Goal: Task Accomplishment & Management: Use online tool/utility

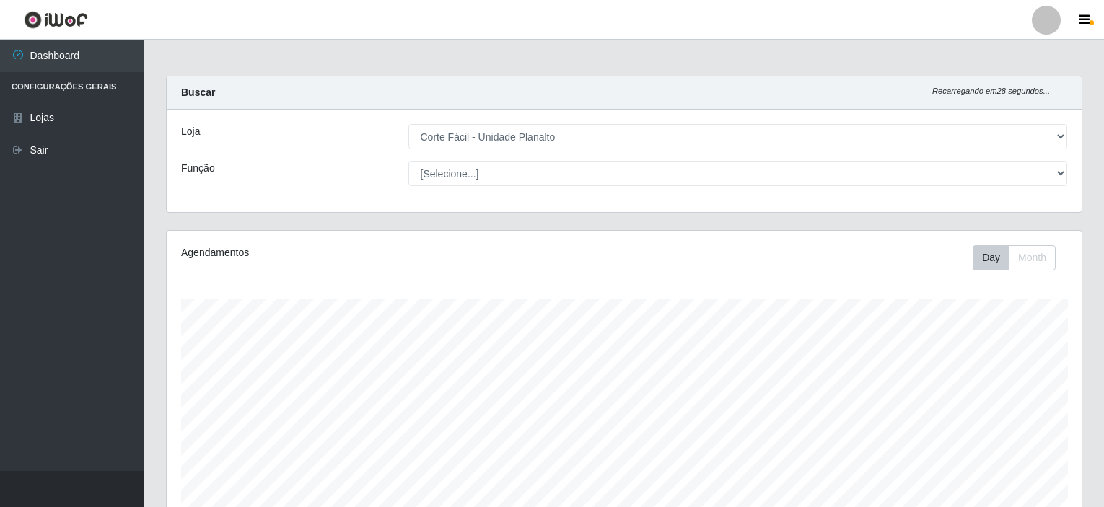
select select "202"
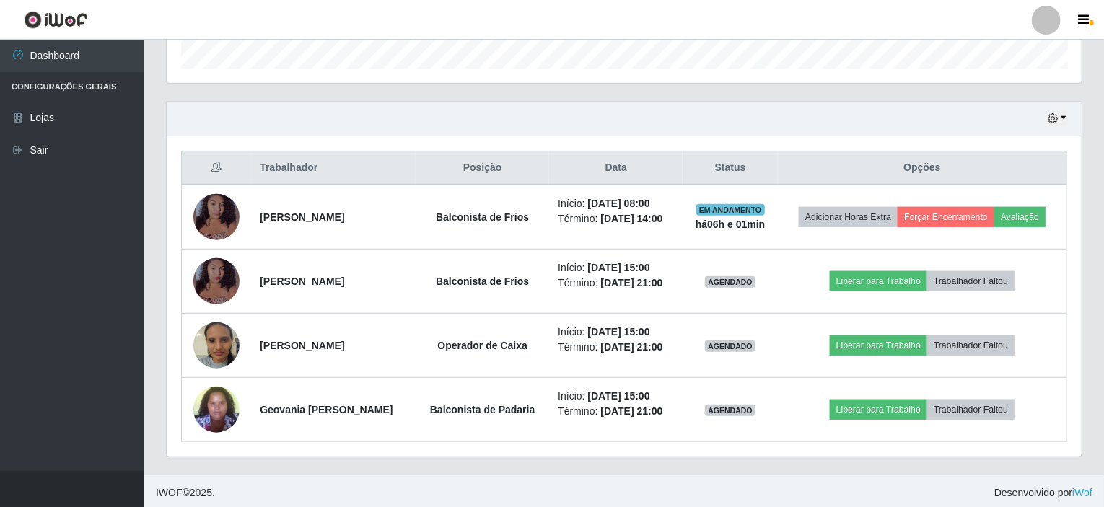
scroll to position [299, 915]
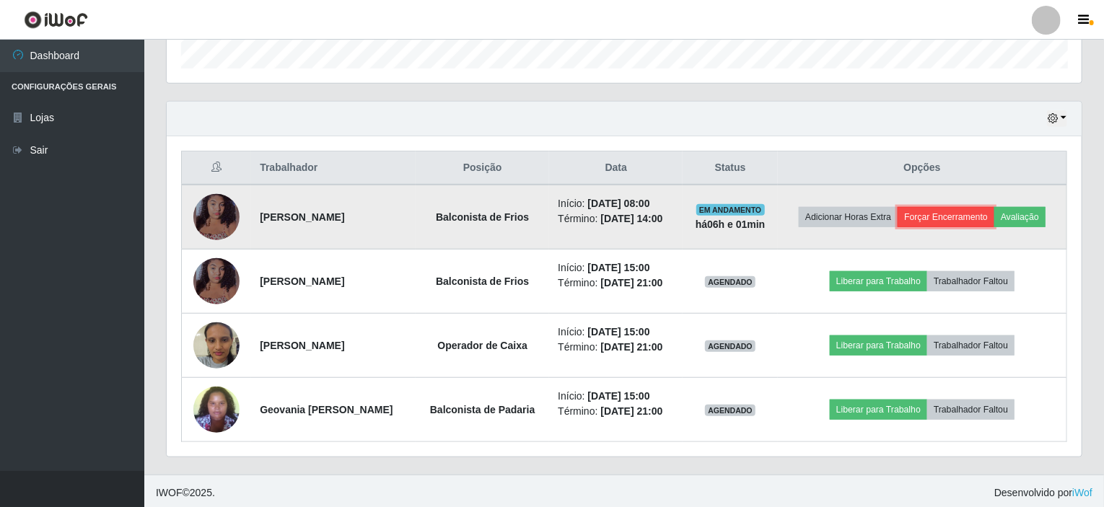
click at [936, 207] on button "Forçar Encerramento" at bounding box center [945, 217] width 97 height 20
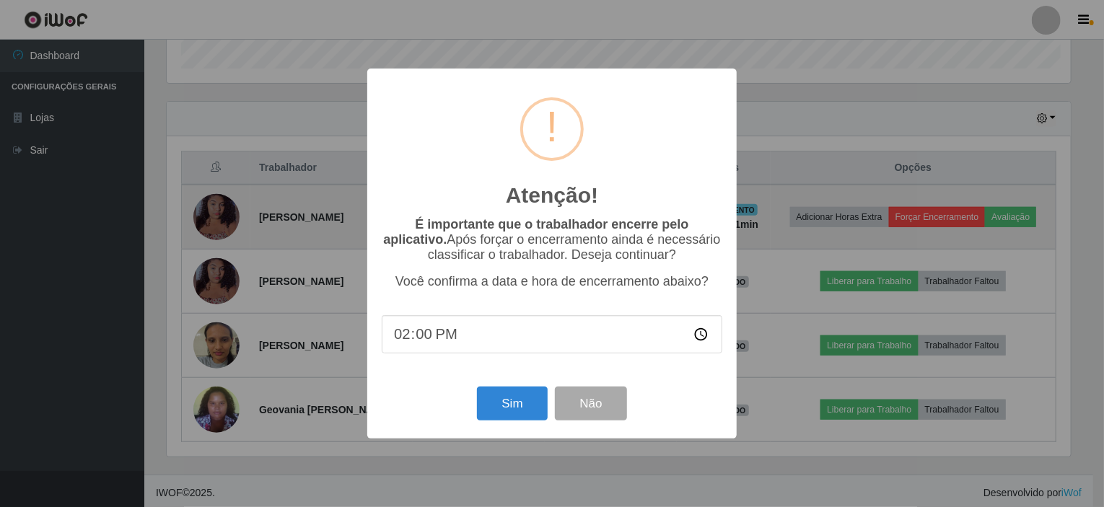
scroll to position [299, 909]
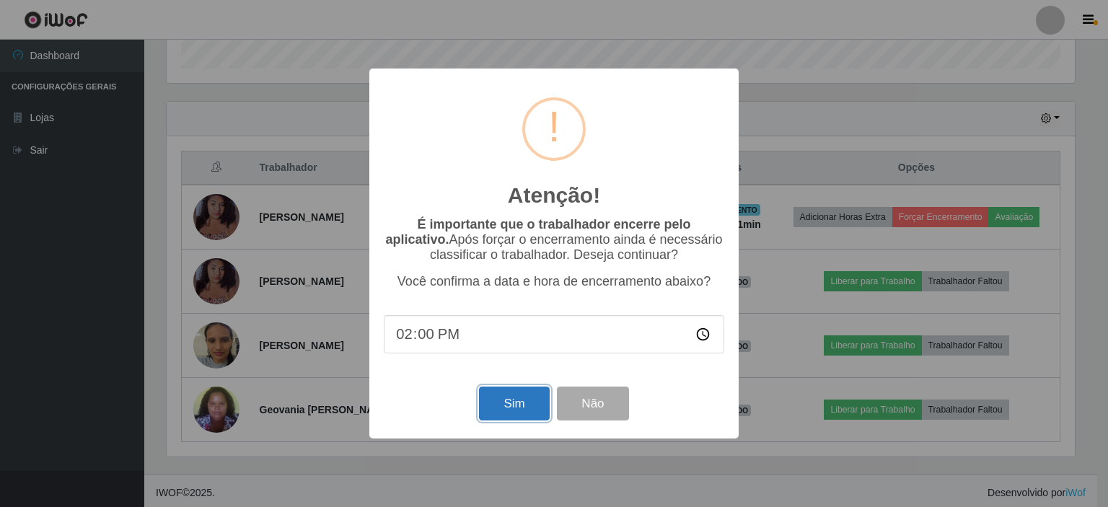
click at [486, 408] on button "Sim" at bounding box center [514, 404] width 70 height 34
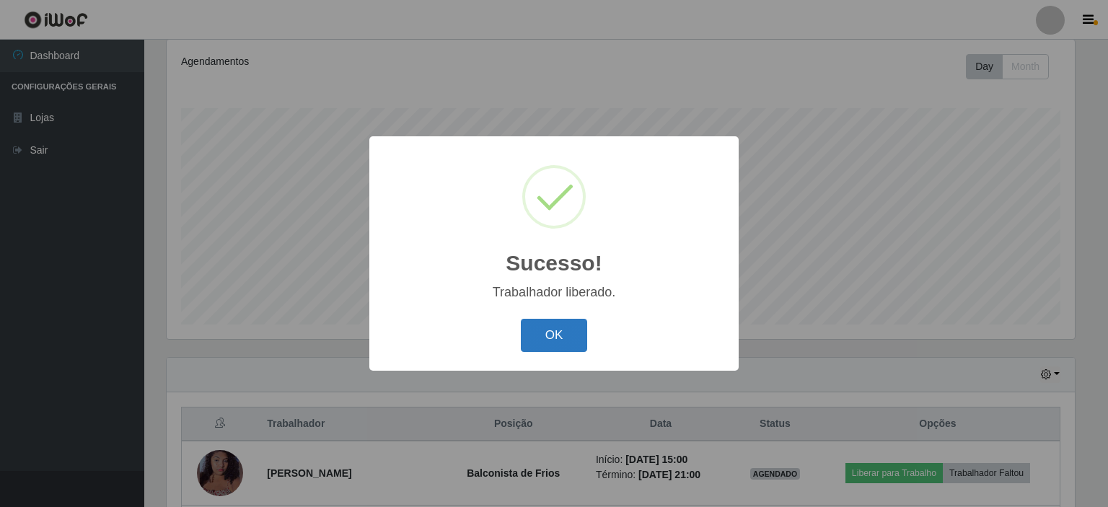
click at [577, 343] on button "OK" at bounding box center [554, 336] width 67 height 34
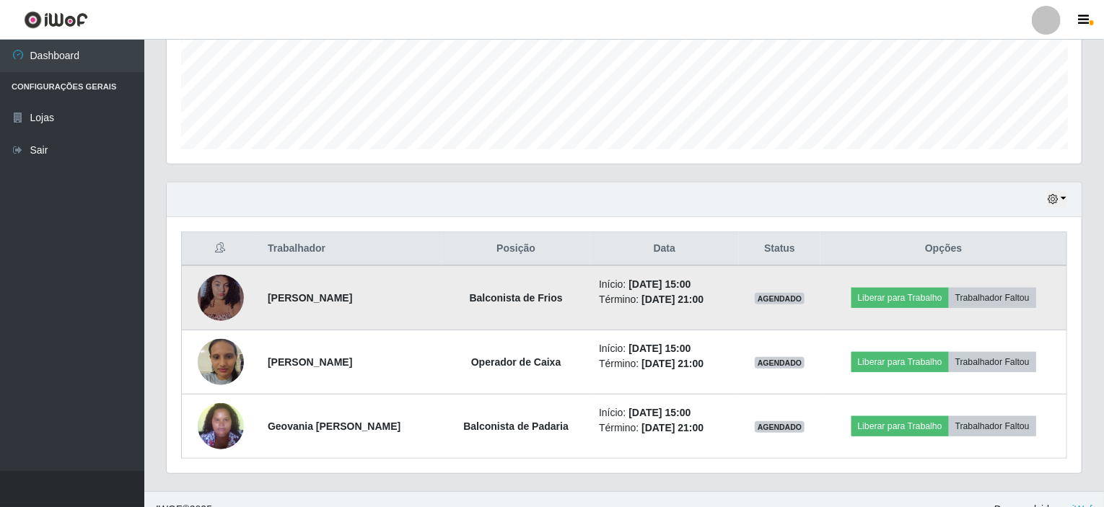
scroll to position [384, 0]
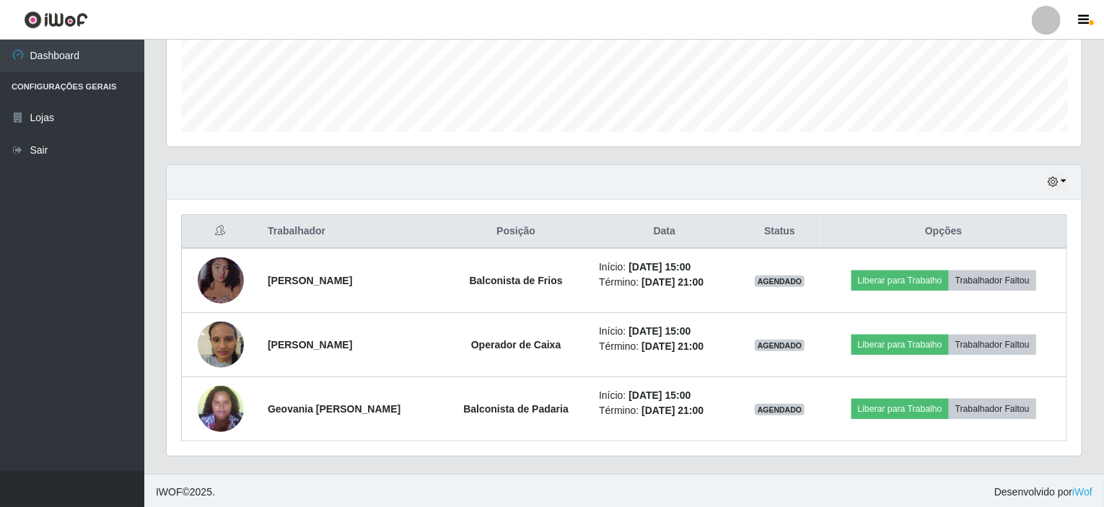
click at [1069, 179] on div "Hoje 1 dia 3 dias 1 Semana Não encerrados" at bounding box center [624, 182] width 915 height 35
click at [1063, 177] on button "button" at bounding box center [1057, 182] width 20 height 17
click at [1065, 183] on button "button" at bounding box center [1057, 182] width 20 height 17
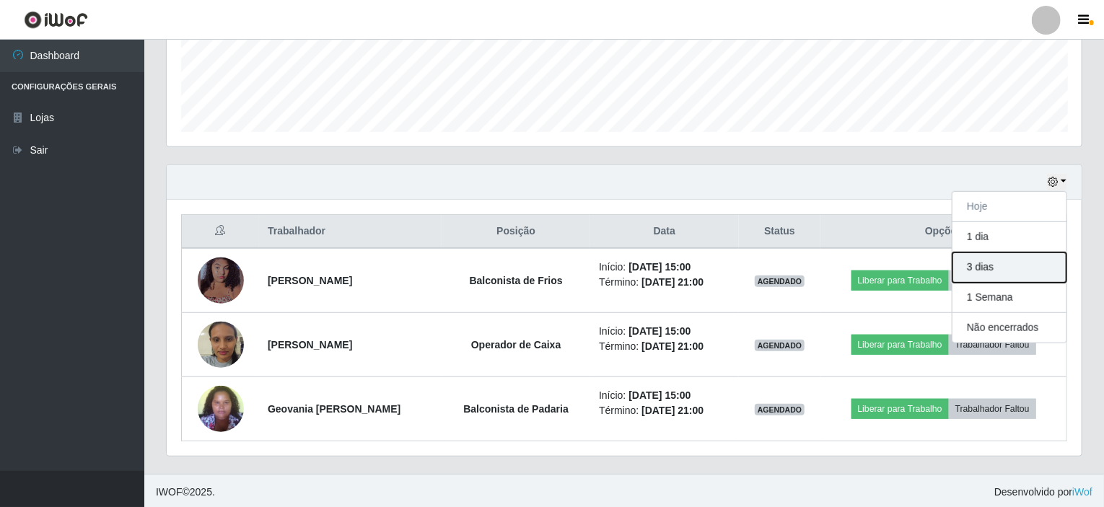
click at [983, 262] on button "3 dias" at bounding box center [1009, 267] width 114 height 30
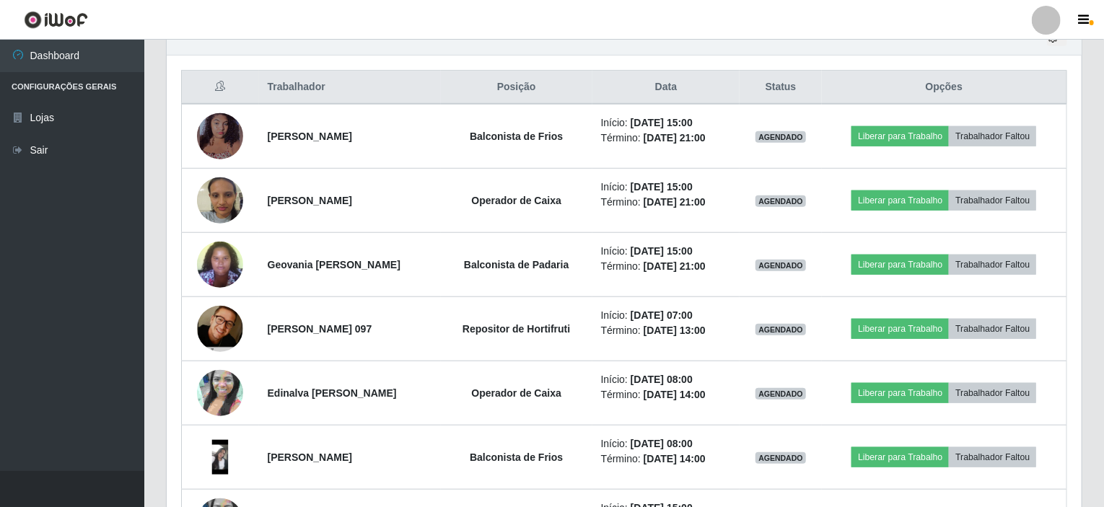
scroll to position [312, 0]
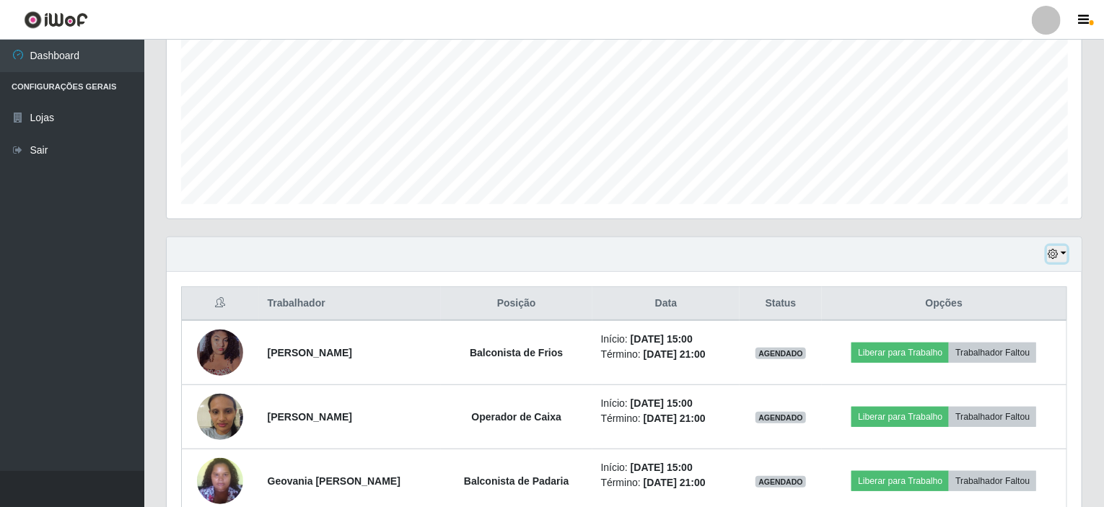
click at [1067, 252] on button "button" at bounding box center [1057, 254] width 20 height 17
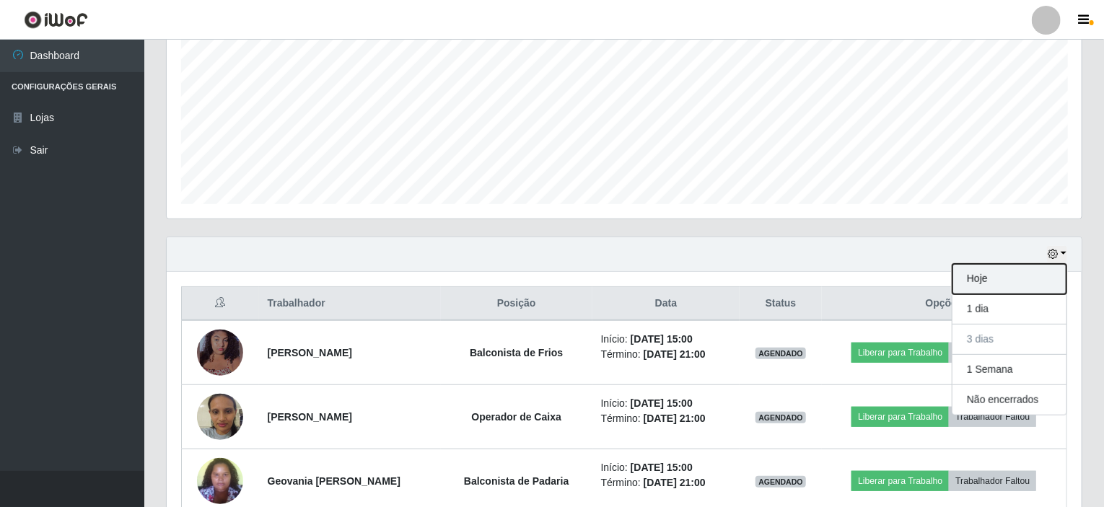
click at [974, 279] on button "Hoje" at bounding box center [1009, 279] width 114 height 30
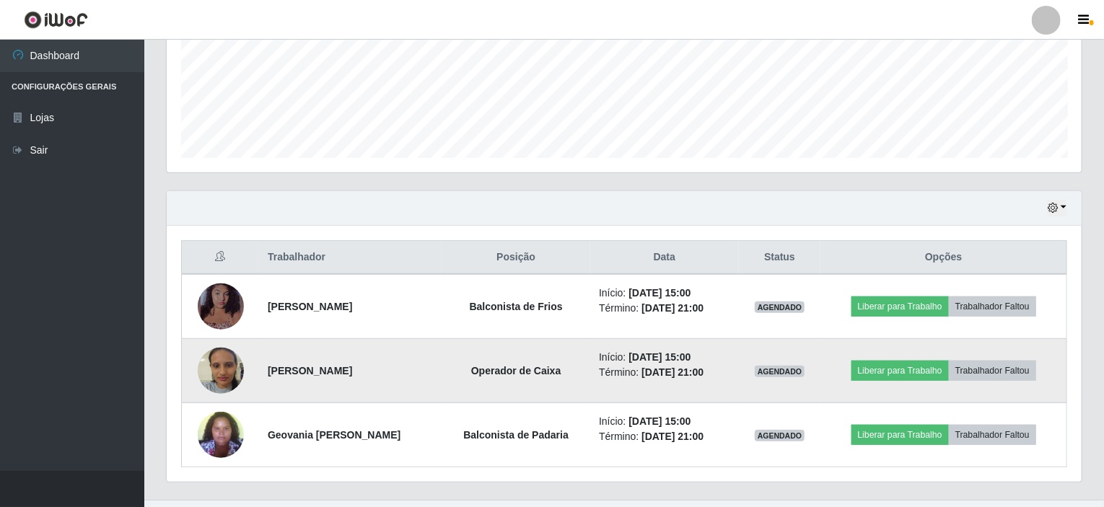
scroll to position [384, 0]
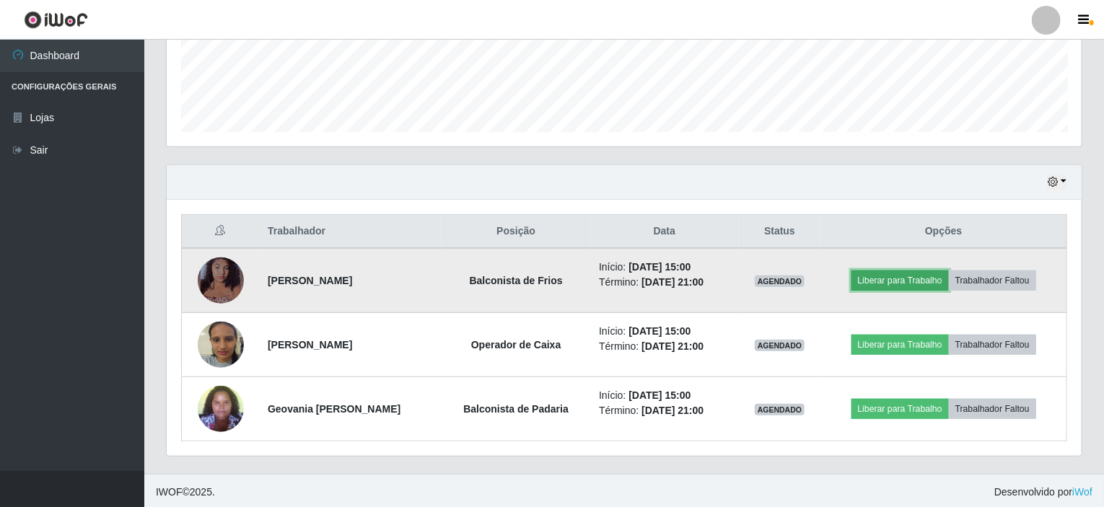
click at [902, 282] on button "Liberar para Trabalho" at bounding box center [899, 281] width 97 height 20
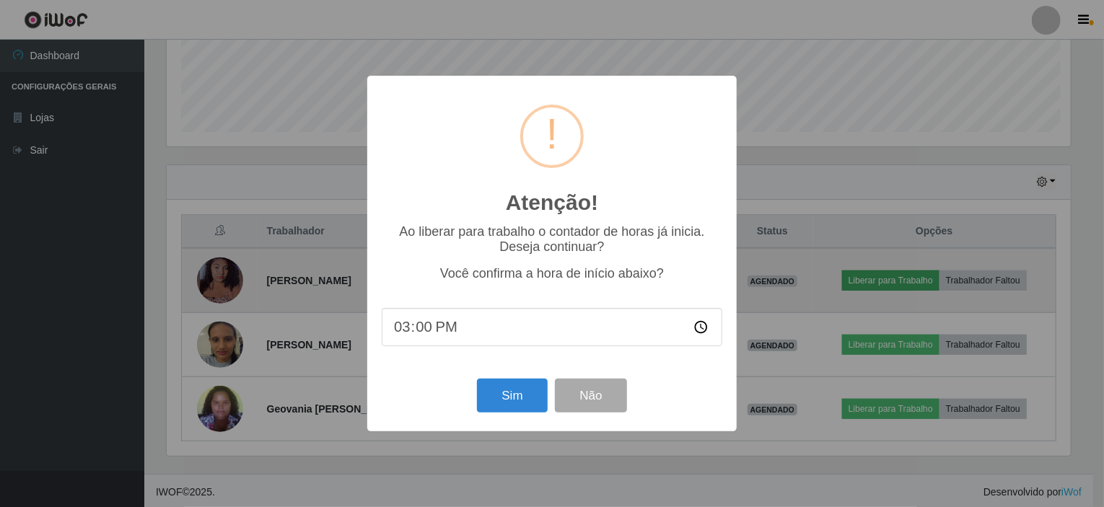
scroll to position [299, 909]
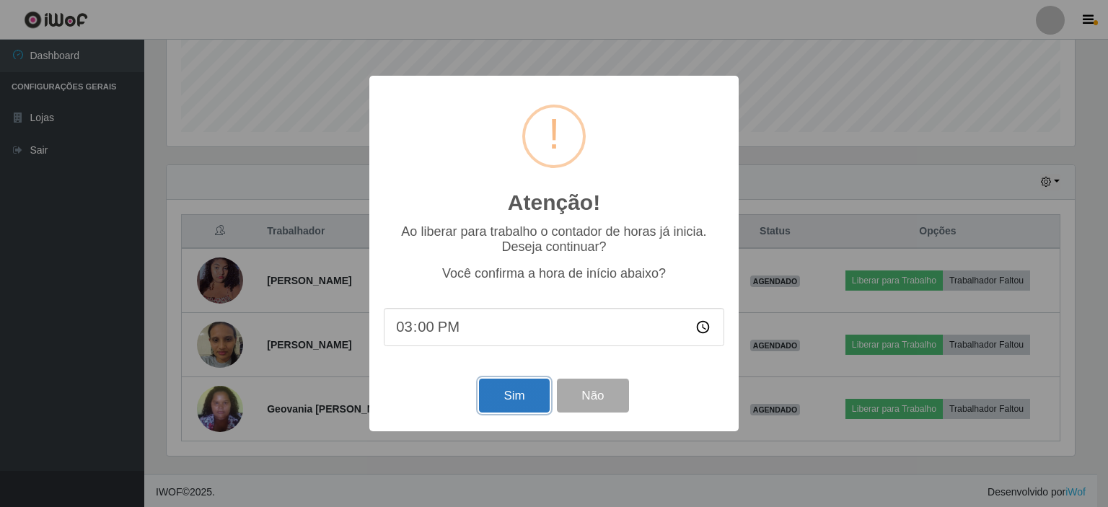
click at [519, 397] on button "Sim" at bounding box center [514, 396] width 70 height 34
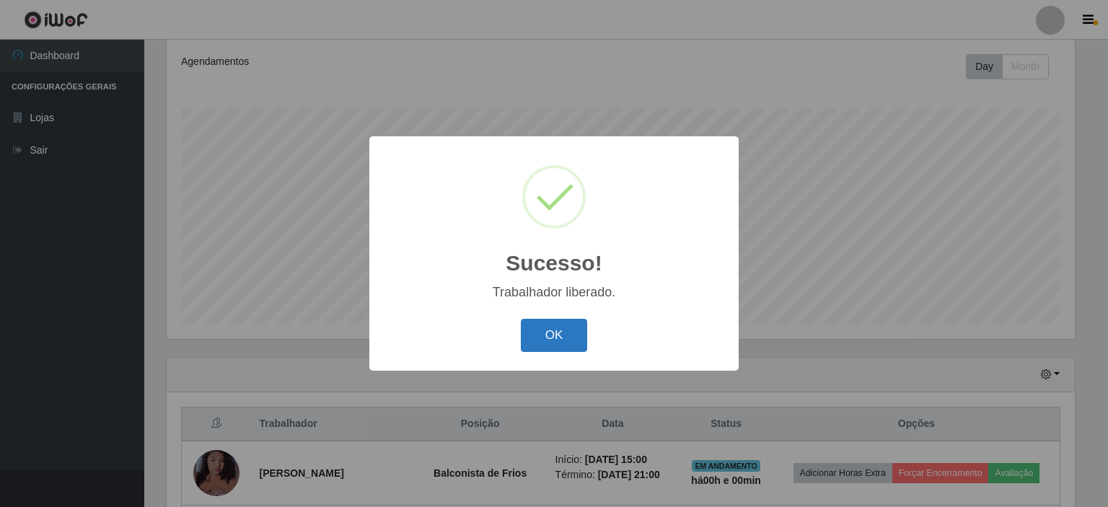
click at [563, 340] on button "OK" at bounding box center [554, 336] width 67 height 34
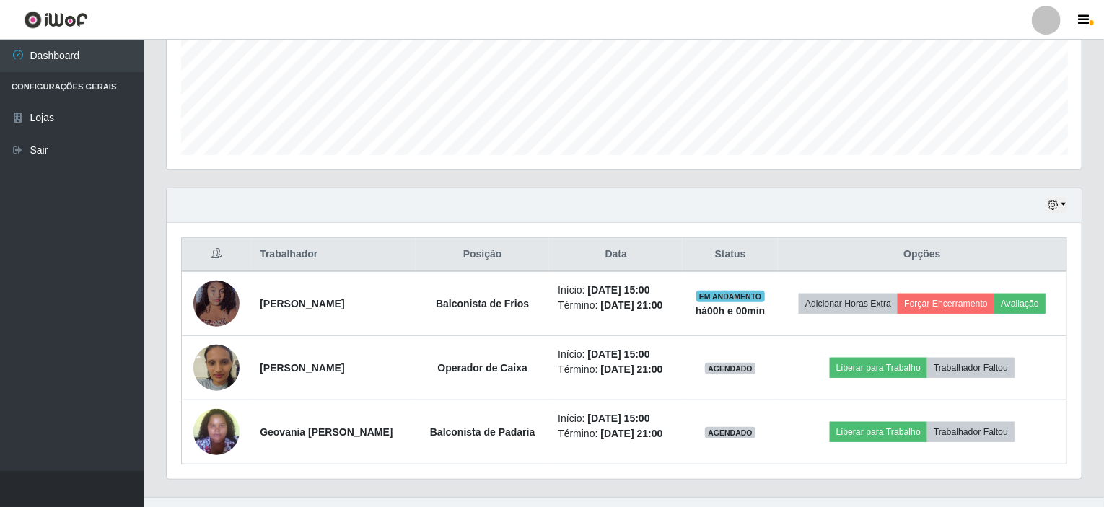
scroll to position [384, 0]
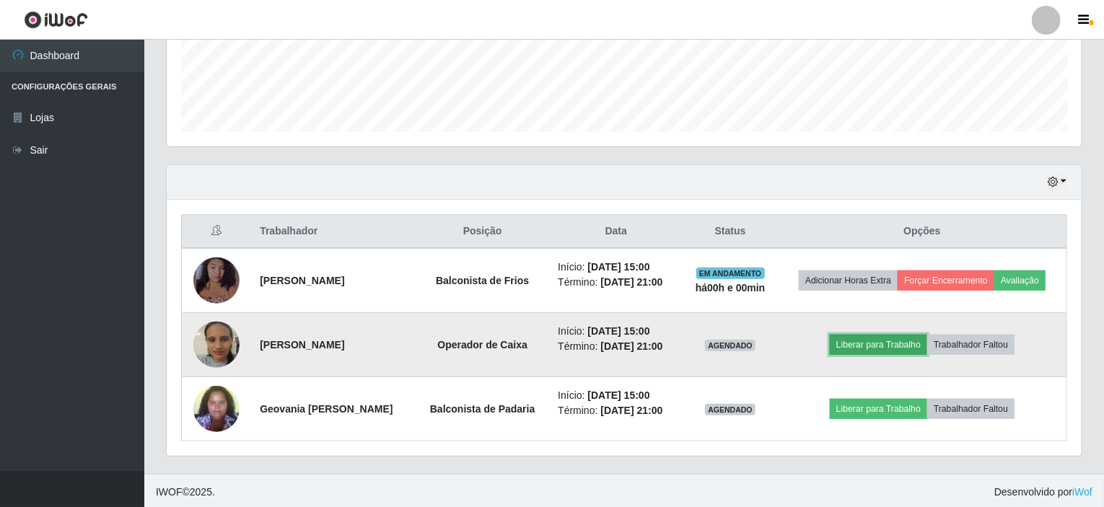
click at [860, 348] on button "Liberar para Trabalho" at bounding box center [878, 345] width 97 height 20
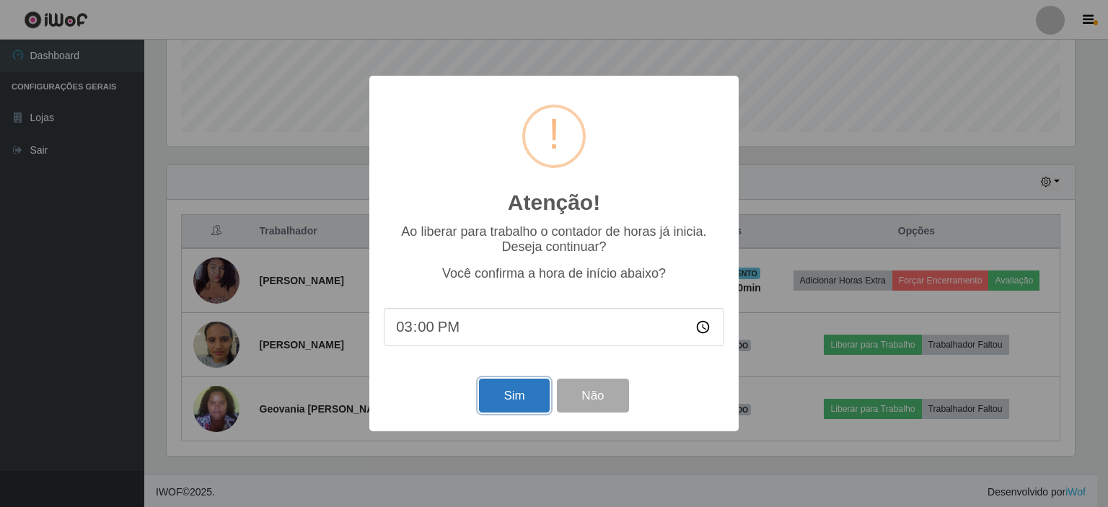
click at [528, 390] on button "Sim" at bounding box center [514, 396] width 70 height 34
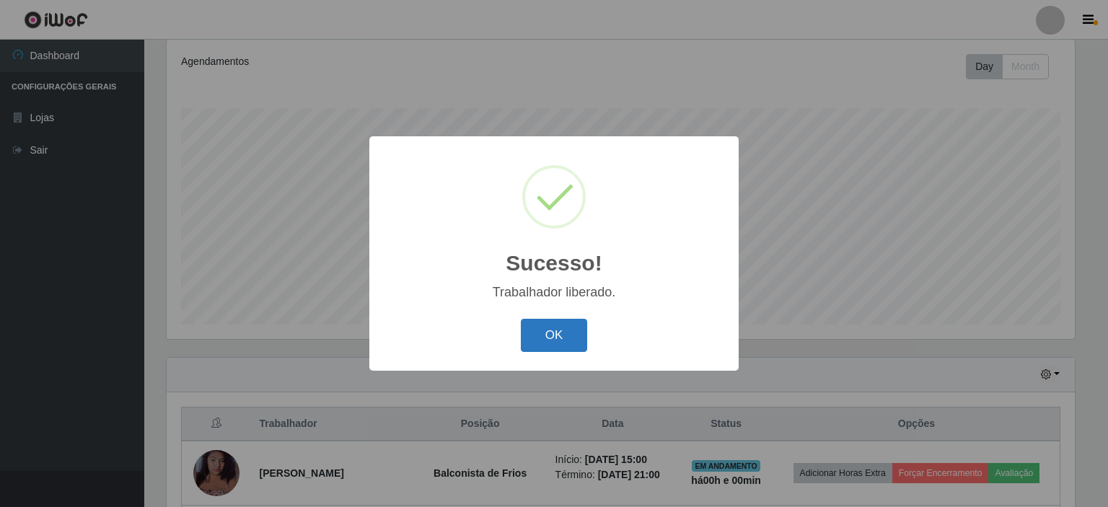
click at [570, 337] on button "OK" at bounding box center [554, 336] width 67 height 34
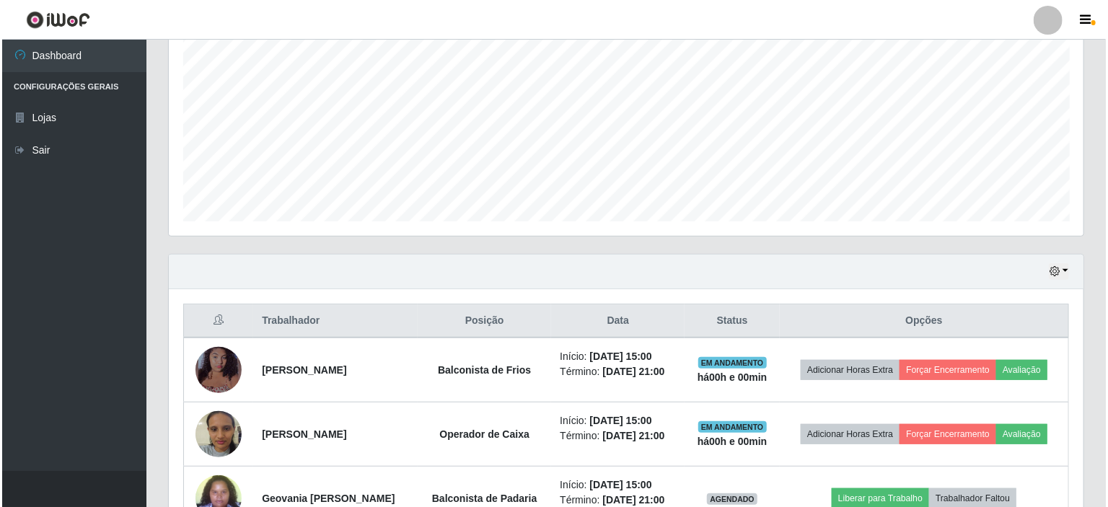
scroll to position [384, 0]
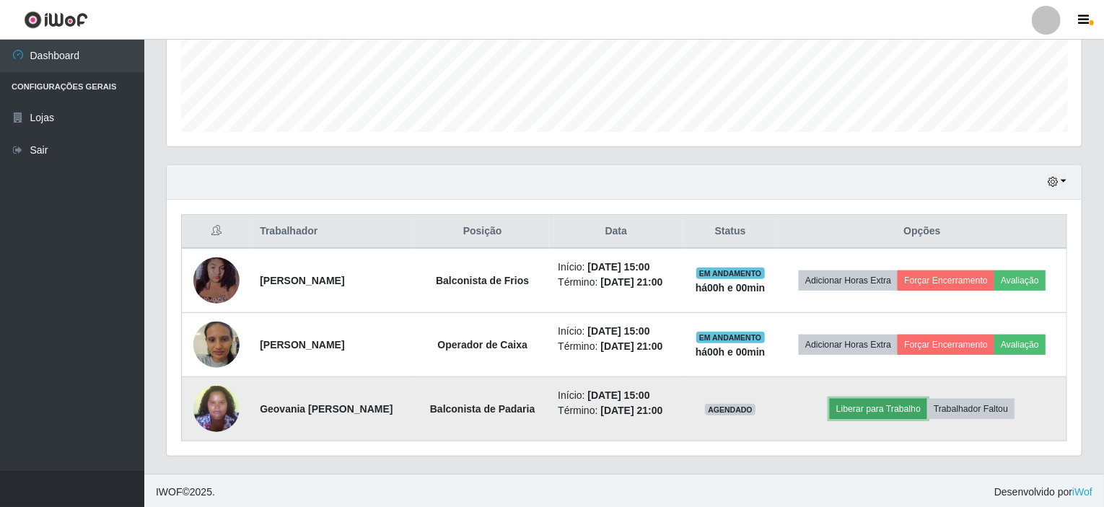
click at [854, 408] on button "Liberar para Trabalho" at bounding box center [878, 409] width 97 height 20
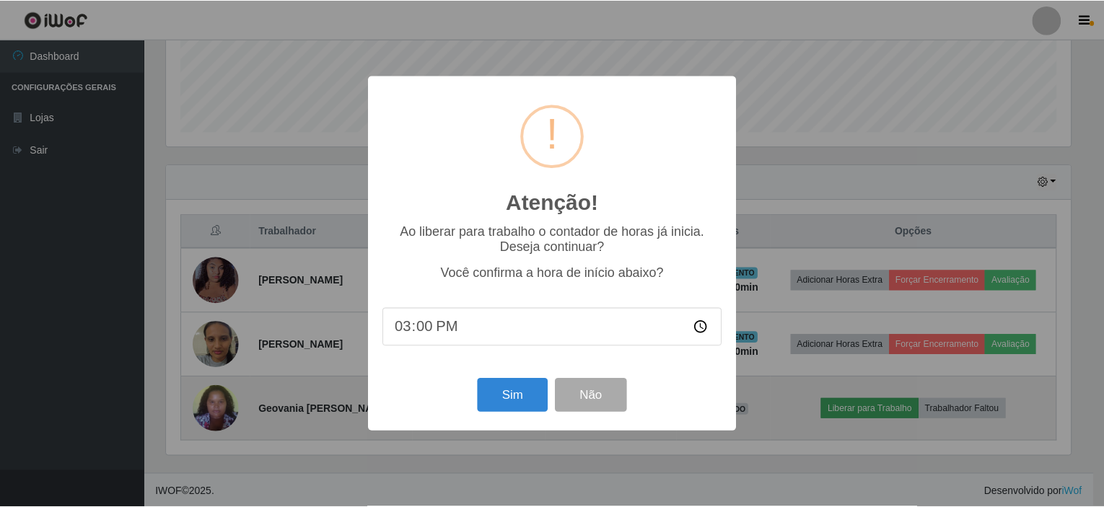
scroll to position [299, 909]
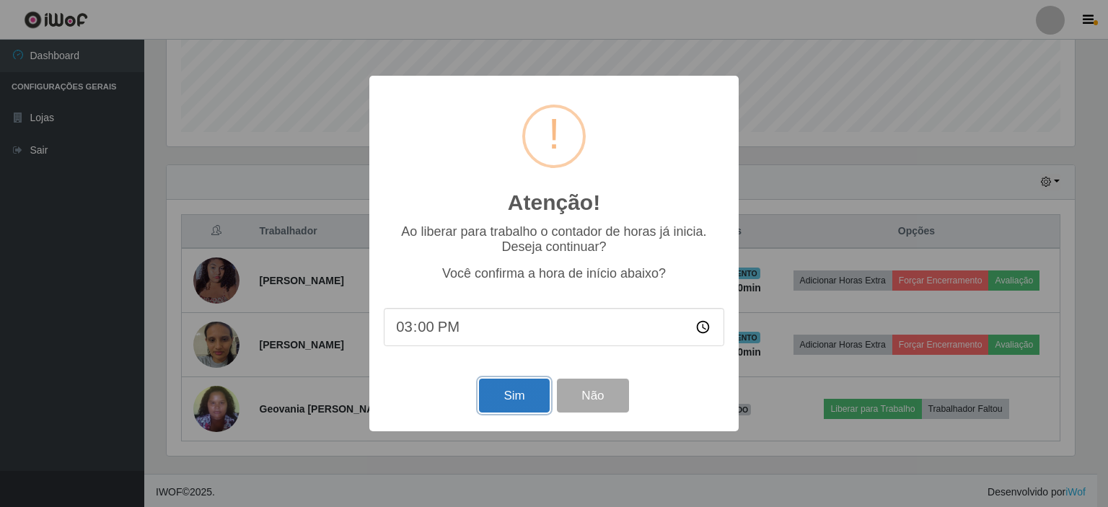
click at [504, 408] on button "Sim" at bounding box center [514, 396] width 70 height 34
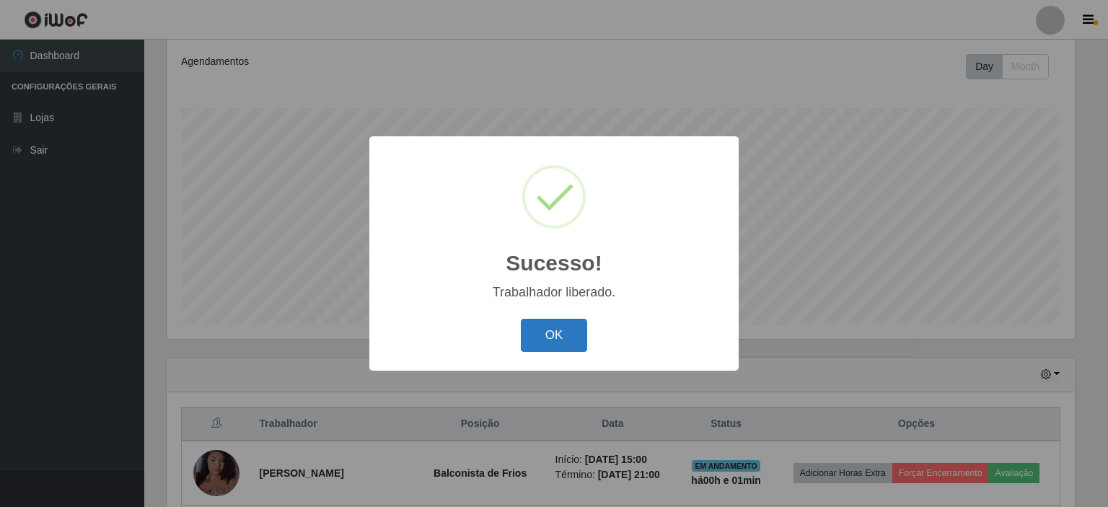
click at [571, 343] on button "OK" at bounding box center [554, 336] width 67 height 34
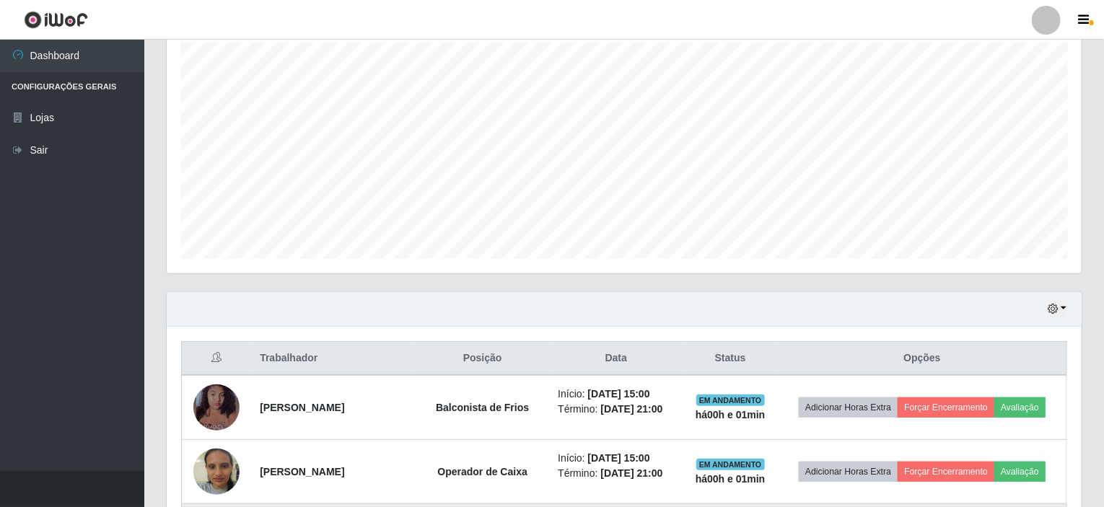
scroll to position [0, 0]
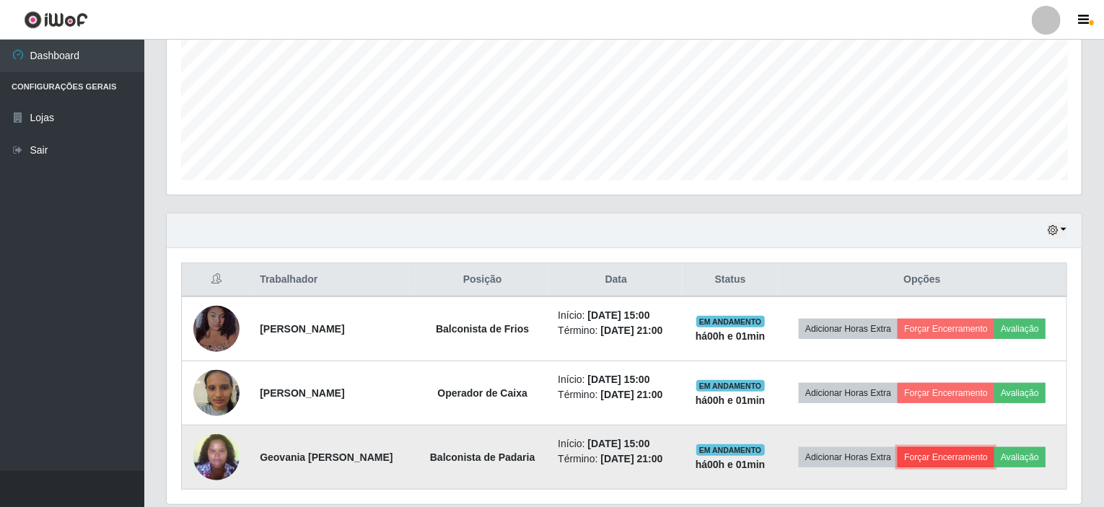
click at [977, 460] on button "Forçar Encerramento" at bounding box center [945, 457] width 97 height 20
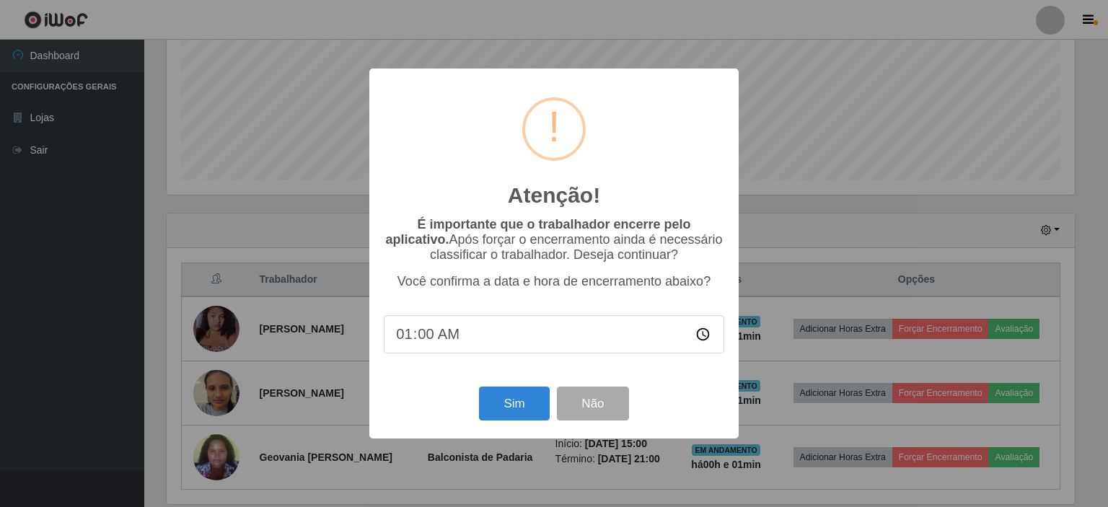
type input "15:00"
click at [496, 404] on button "Sim" at bounding box center [514, 404] width 70 height 34
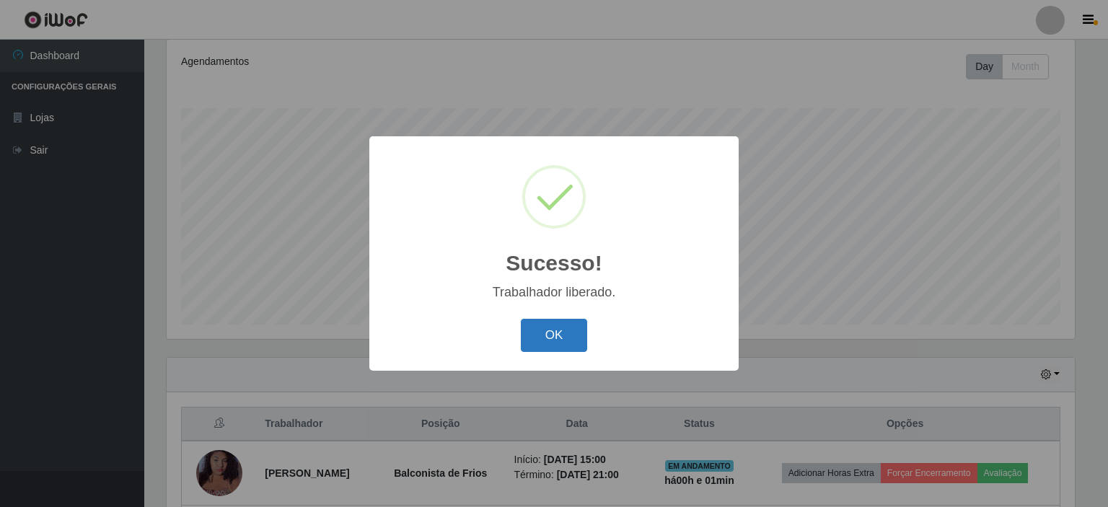
click at [563, 344] on button "OK" at bounding box center [554, 336] width 67 height 34
